Goal: Communication & Community: Answer question/provide support

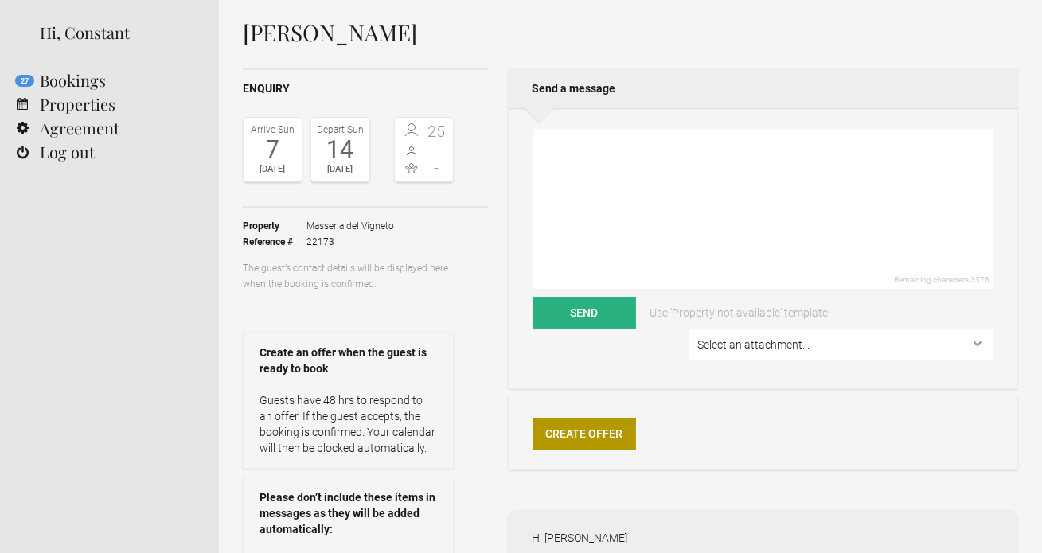
scroll to position [9, 0]
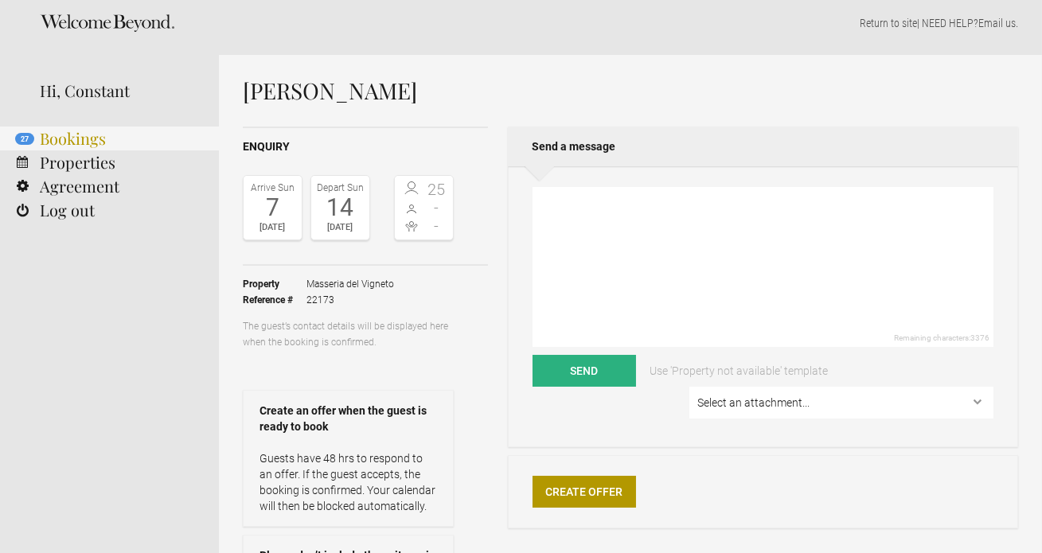
click at [90, 148] on link "27 Bookings" at bounding box center [109, 139] width 219 height 24
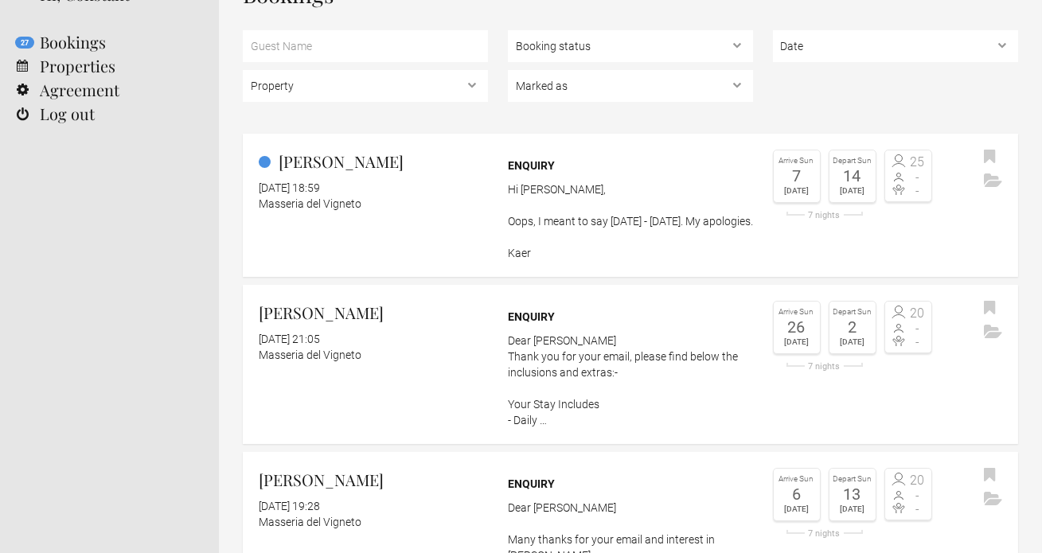
scroll to position [104, 0]
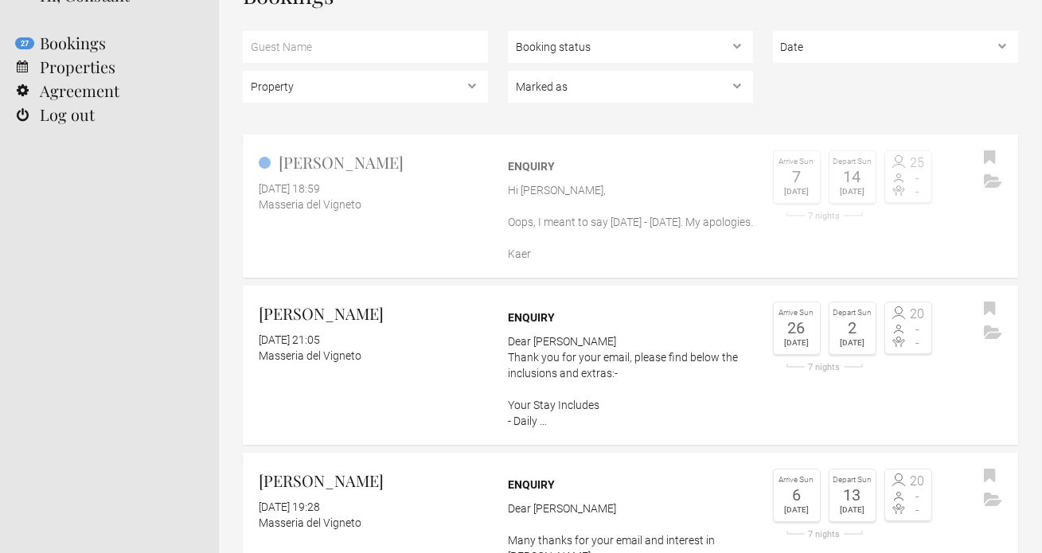
click at [525, 216] on p "Hi Vicky, Oops, I meant to say November 20 - 23rd. My apologies. Kaer" at bounding box center [630, 222] width 245 height 80
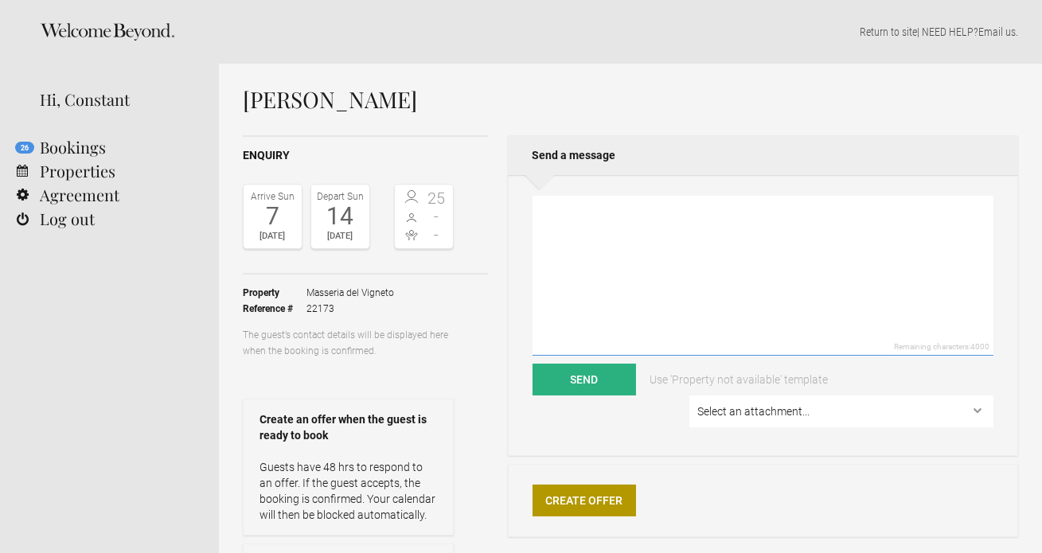
click at [565, 265] on textarea at bounding box center [762, 276] width 461 height 160
paste textarea "22/11/2025 29/11/2025"
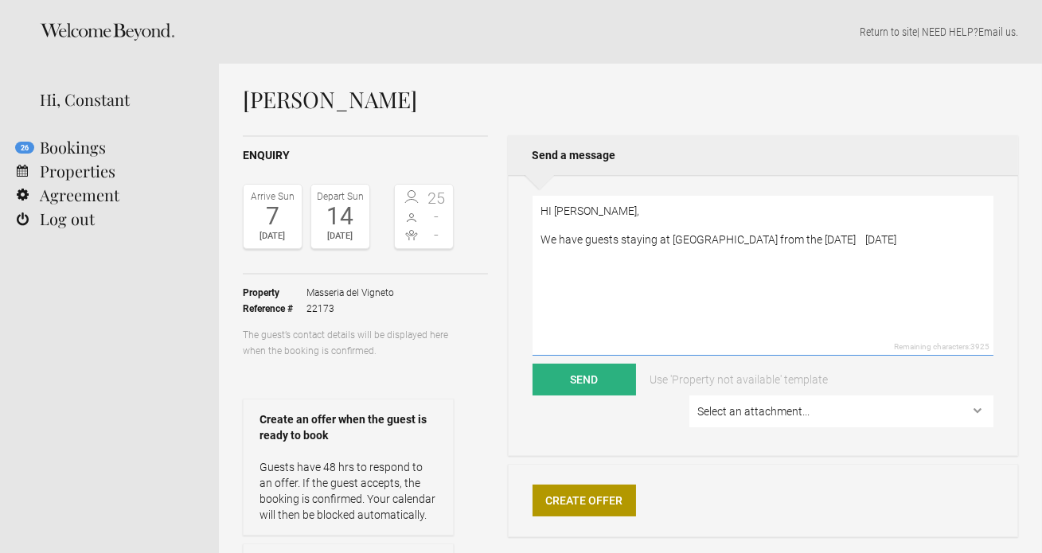
drag, startPoint x: 824, startPoint y: 241, endPoint x: 761, endPoint y: 238, distance: 62.1
click at [761, 238] on textarea "HI Kaer, We have guests staying at Pistola from the 22/11/2025 29/11/2025" at bounding box center [762, 276] width 461 height 160
drag, startPoint x: 845, startPoint y: 239, endPoint x: 796, endPoint y: 241, distance: 49.4
click at [796, 241] on textarea "HI Kaer, We have guests staying at Pistola from the 22nd - 29/11/2025" at bounding box center [762, 276] width 461 height 160
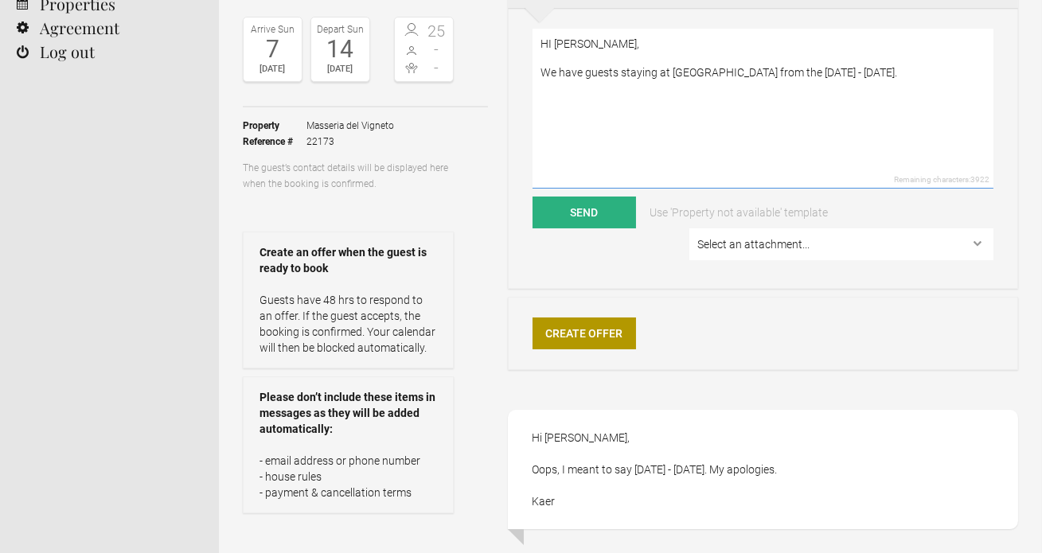
scroll to position [166, 0]
click at [879, 68] on textarea "HI Kaer, We have guests staying at Pistola from the 22nd - 29th November." at bounding box center [762, 109] width 461 height 160
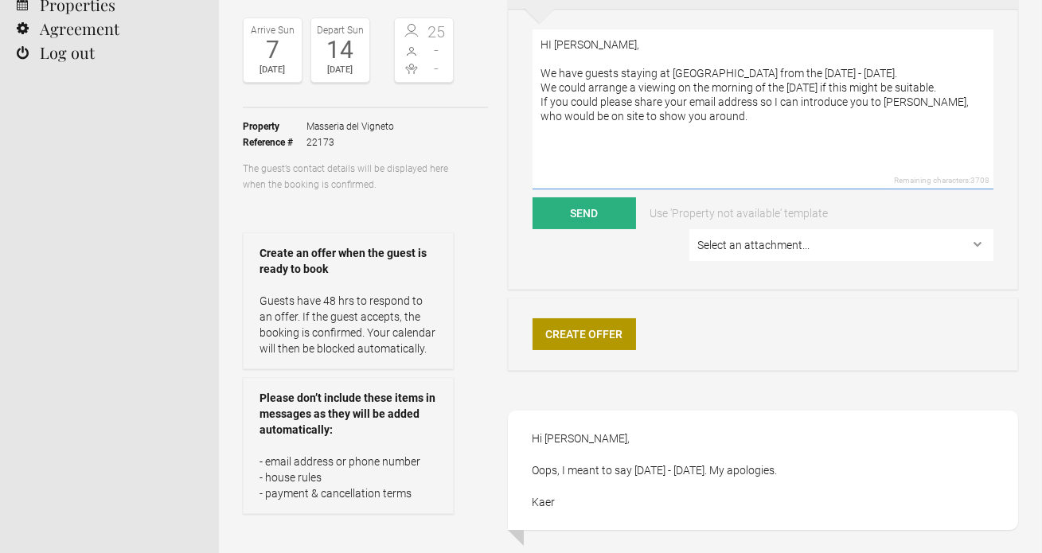
drag, startPoint x: 986, startPoint y: 104, endPoint x: 958, endPoint y: 103, distance: 27.9
click at [958, 103] on textarea "HI Kaer, We have guests staying at Pistola from the 22nd - 29th November. We co…" at bounding box center [762, 109] width 461 height 160
click at [715, 119] on textarea "HI Kaer, We have guests staying at Pistola from the 22nd - 29th November. We co…" at bounding box center [762, 109] width 461 height 160
click at [698, 123] on textarea "HI Kaer, We have guests staying at Pistola from the 22nd - 29th November. We co…" at bounding box center [762, 109] width 461 height 160
click at [860, 87] on textarea "HI Kaer, We have guests staying at Pistola from the 22nd - 29th November. We co…" at bounding box center [762, 109] width 461 height 160
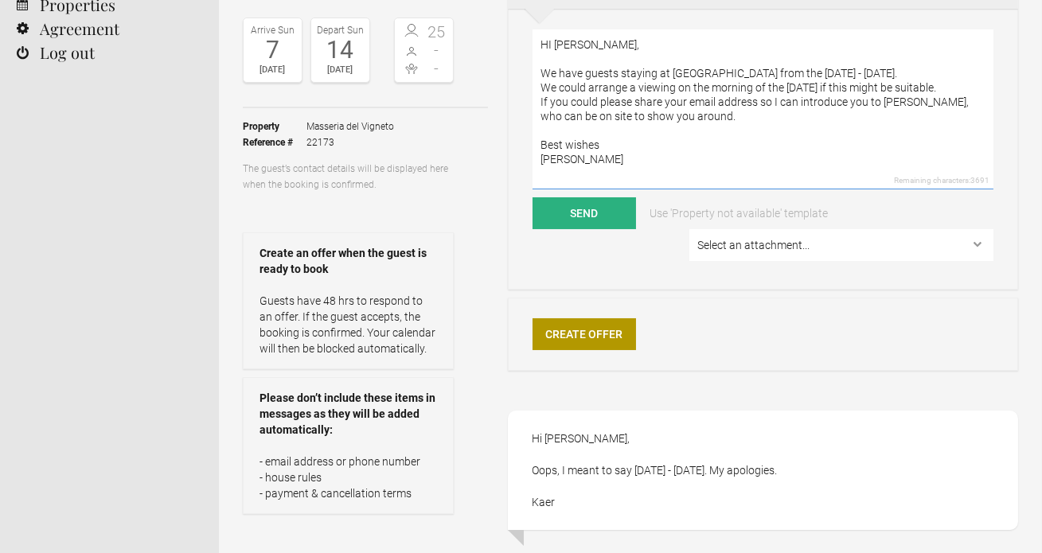
click at [976, 88] on textarea "HI Kaer, We have guests staying at Pistola from the 22nd - 29th November. We co…" at bounding box center [762, 109] width 461 height 160
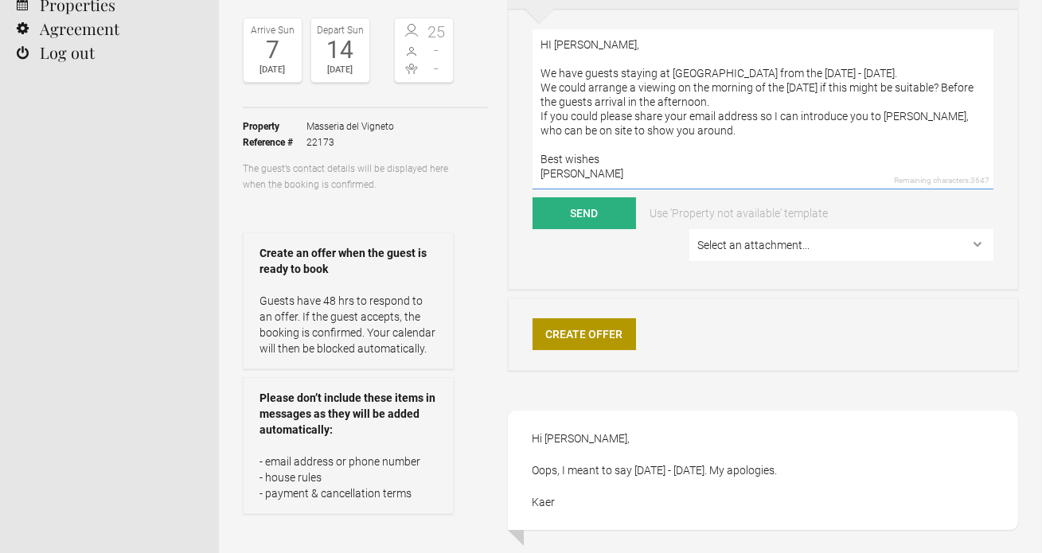
click at [648, 164] on textarea "HI Kaer, We have guests staying at Pistola from the 22nd - 29th November. We co…" at bounding box center [762, 109] width 461 height 160
click at [898, 87] on textarea "HI Kaer, We have guests staying at Pistola from the 22nd - 29th November. We co…" at bounding box center [762, 109] width 461 height 160
click at [893, 106] on textarea "HI Kaer, We have guests staying at Pistola from the 22nd - 29th November. We co…" at bounding box center [762, 109] width 461 height 160
type textarea "HI Kaer, We have guests staying at Pistola from the 22nd - 29th November. We co…"
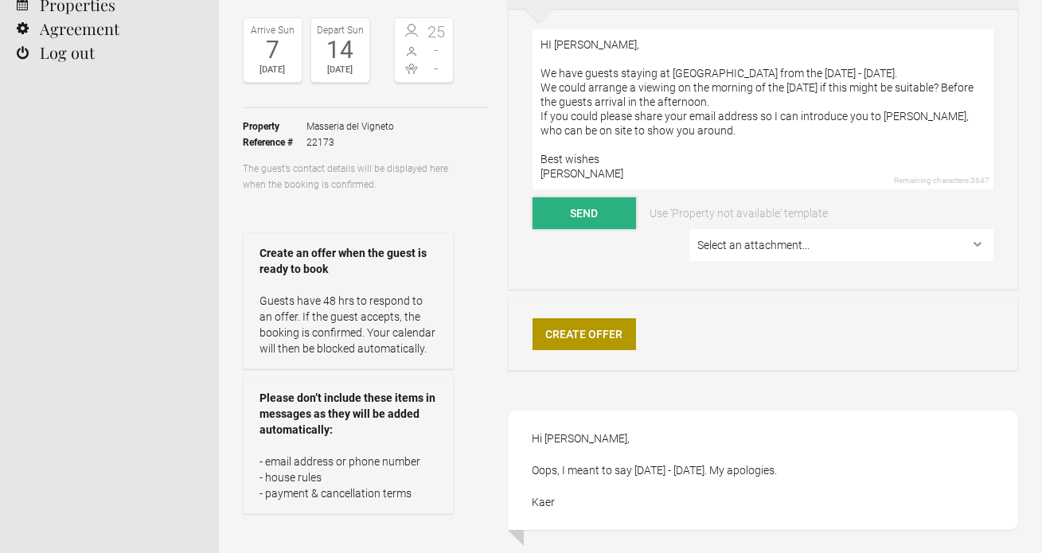
click at [585, 215] on button "Send" at bounding box center [583, 213] width 103 height 32
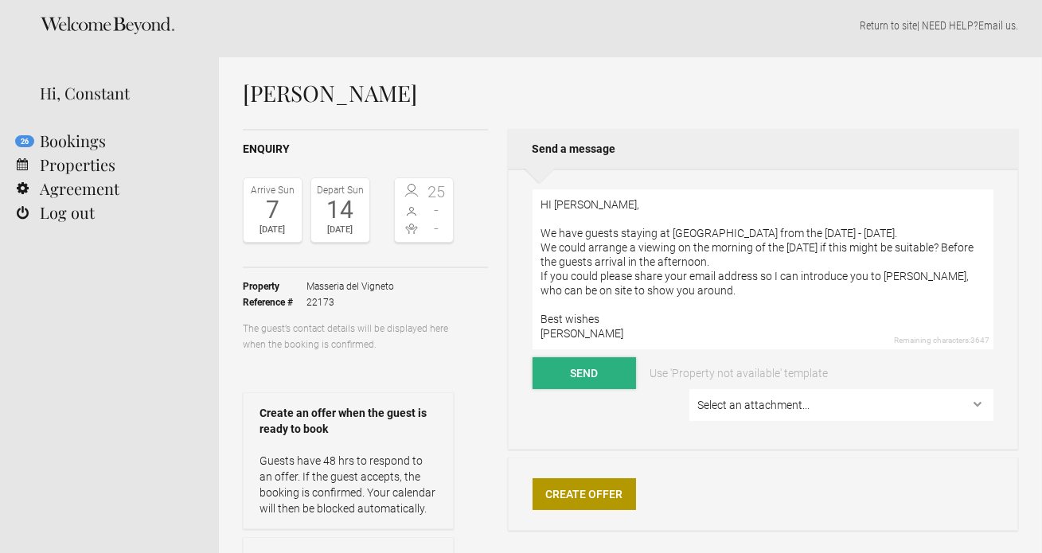
scroll to position [0, 0]
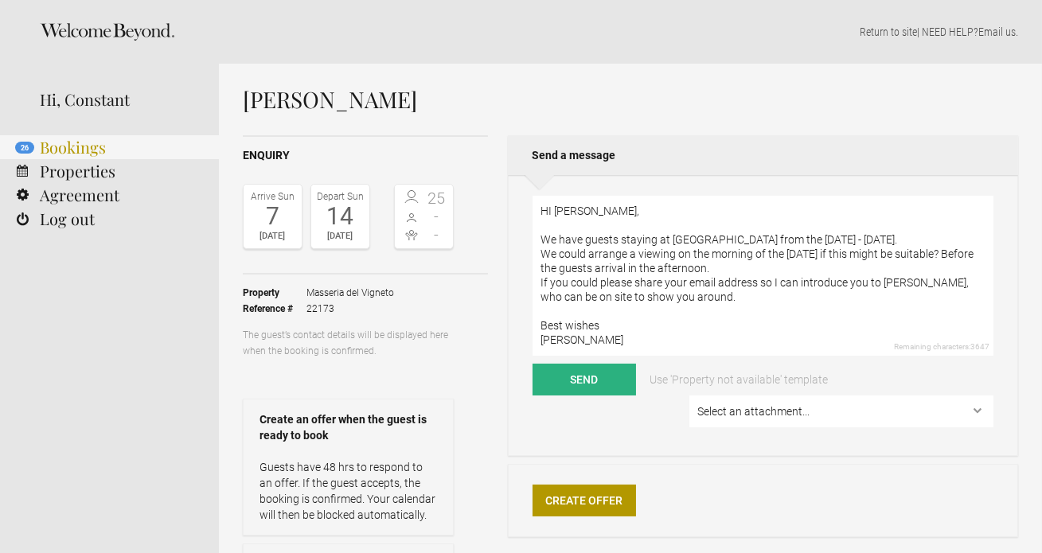
click at [68, 155] on link "26 Bookings" at bounding box center [109, 147] width 219 height 24
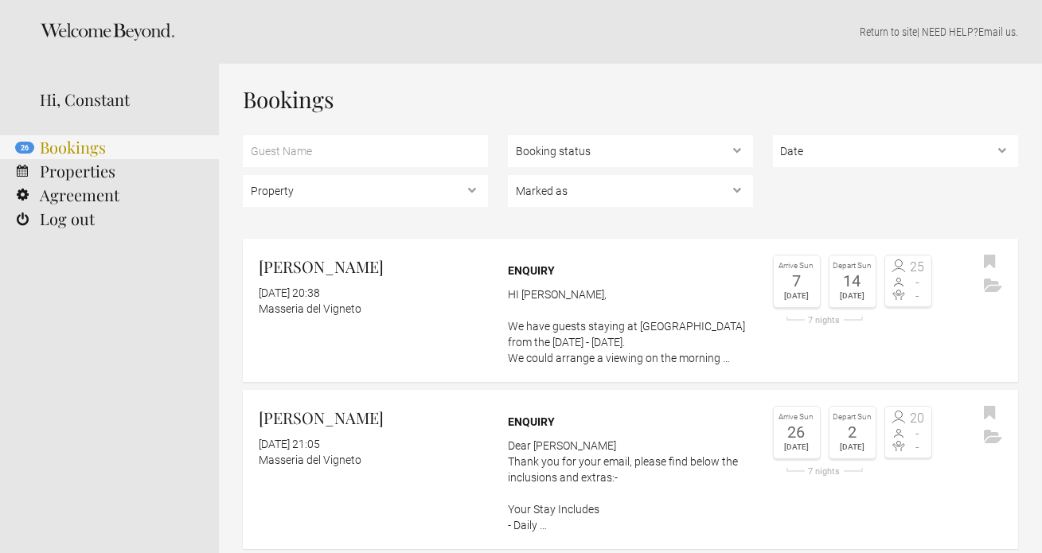
click at [108, 143] on link "26 Bookings" at bounding box center [109, 147] width 219 height 24
